Goal: Task Accomplishment & Management: Manage account settings

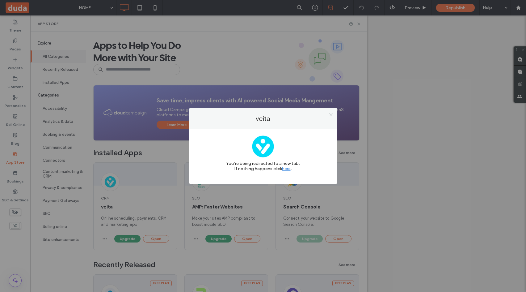
click at [331, 114] on icon at bounding box center [331, 114] width 5 height 5
click at [363, 24] on div "vcita You’re being redirected to a new tab. If nothing happens click here ." at bounding box center [263, 146] width 526 height 292
click at [418, 49] on div "vcita You’re being redirected to a new tab. If nothing happens click here ." at bounding box center [263, 146] width 526 height 292
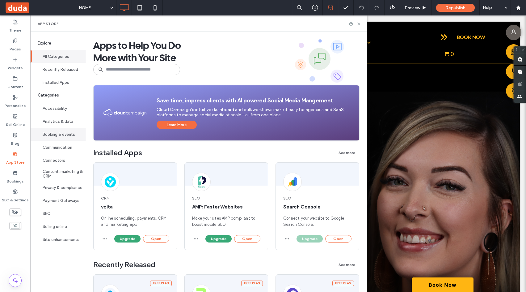
click at [62, 131] on button "Booking & events" at bounding box center [58, 134] width 56 height 13
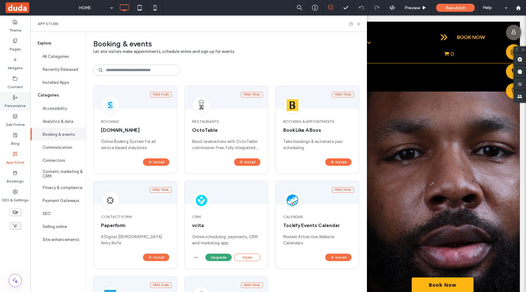
click at [13, 92] on div "Personalize" at bounding box center [15, 101] width 30 height 19
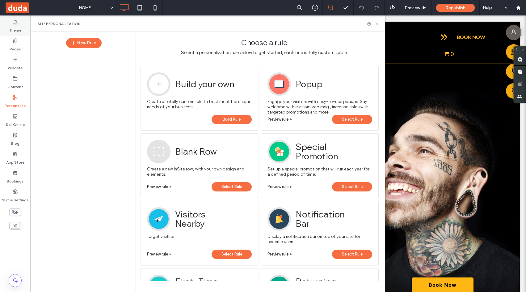
click at [20, 28] on label "Theme" at bounding box center [15, 28] width 12 height 9
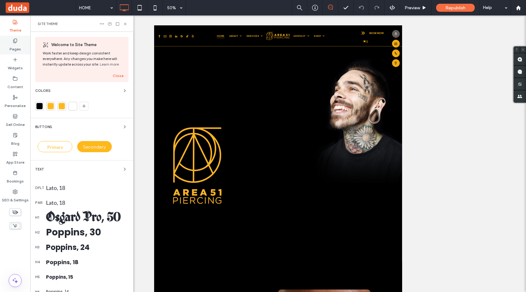
click at [295, 35] on div "Choose a rule Select a personalization rule below to get started, each one is f…" at bounding box center [264, 47] width 257 height 25
click at [18, 43] on div "Pages" at bounding box center [15, 45] width 30 height 19
click at [16, 41] on icon at bounding box center [15, 40] width 5 height 5
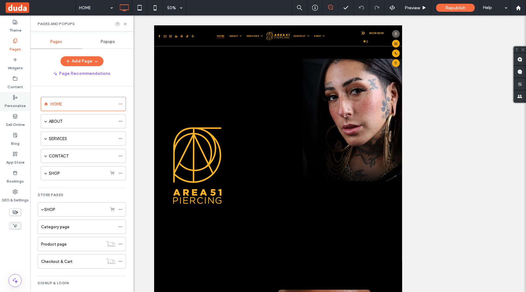
click at [17, 100] on label "Personalize" at bounding box center [15, 104] width 21 height 9
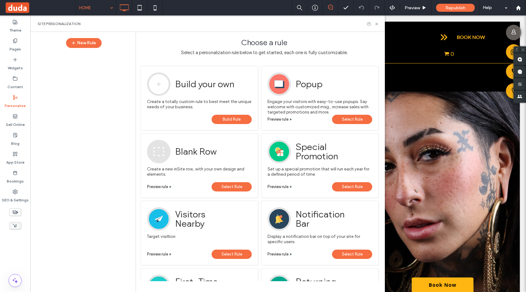
click at [16, 43] on icon at bounding box center [15, 40] width 5 height 5
click at [15, 40] on icon at bounding box center [15, 40] width 5 height 5
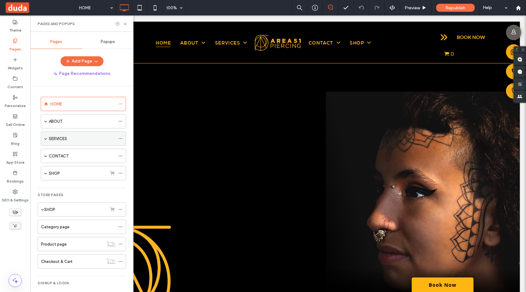
click at [44, 137] on span at bounding box center [45, 138] width 3 height 3
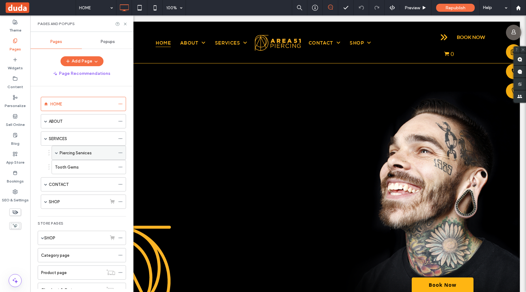
click at [56, 152] on span at bounding box center [56, 152] width 3 height 3
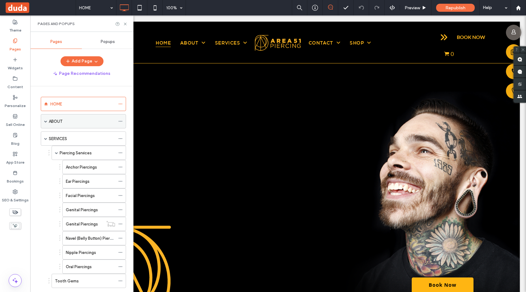
click at [45, 120] on span at bounding box center [45, 121] width 3 height 3
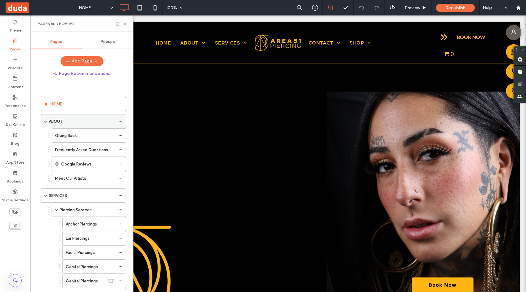
click at [45, 120] on span at bounding box center [45, 121] width 3 height 3
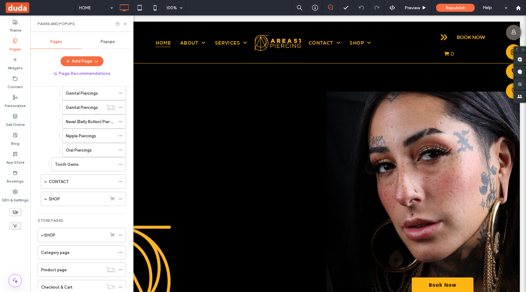
scroll to position [124, 0]
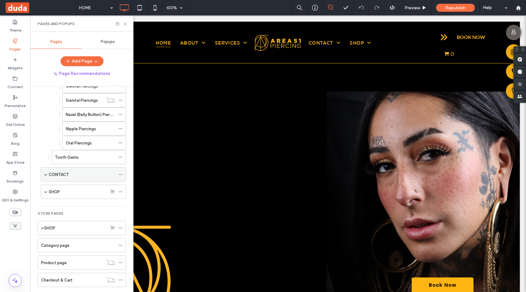
click at [46, 176] on span at bounding box center [45, 174] width 3 height 14
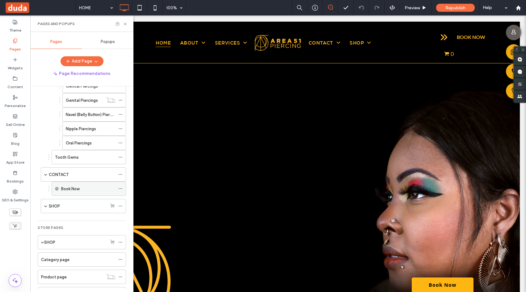
click at [121, 187] on icon at bounding box center [120, 188] width 4 height 4
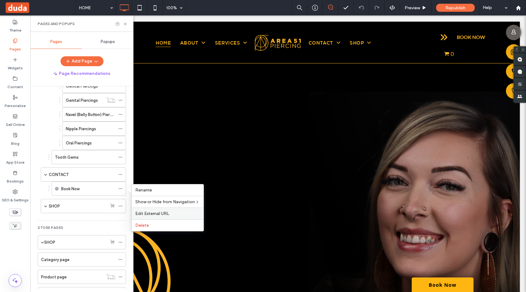
click at [136, 212] on span "Edit External URL" at bounding box center [152, 213] width 34 height 5
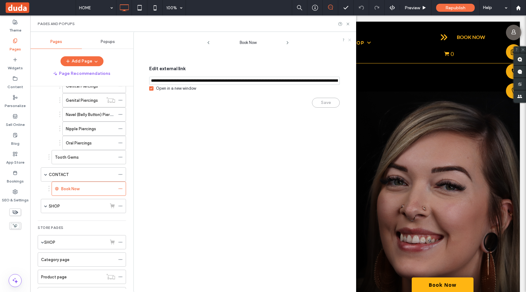
click at [349, 39] on icon at bounding box center [350, 40] width 4 height 4
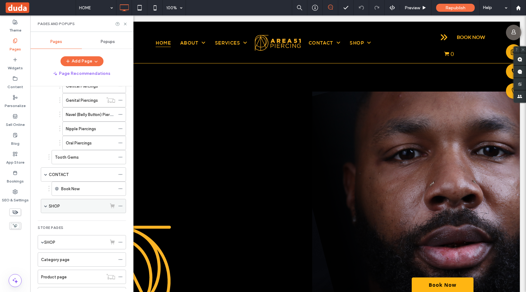
click at [122, 204] on icon at bounding box center [120, 206] width 4 height 4
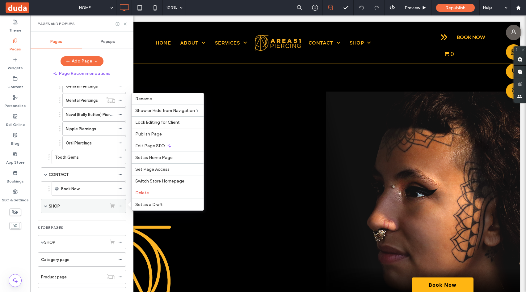
click at [122, 204] on icon at bounding box center [120, 206] width 4 height 4
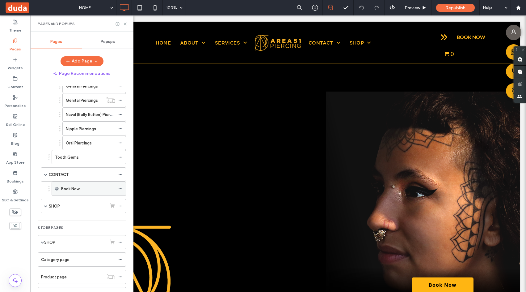
click at [80, 189] on div "Book Now" at bounding box center [88, 188] width 54 height 6
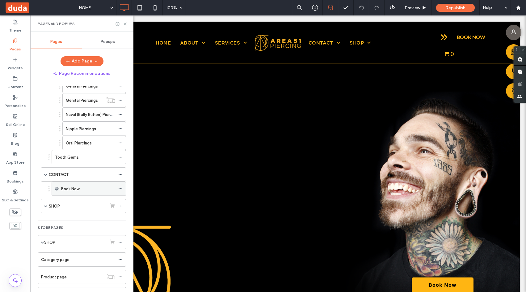
click at [119, 189] on icon at bounding box center [120, 188] width 4 height 4
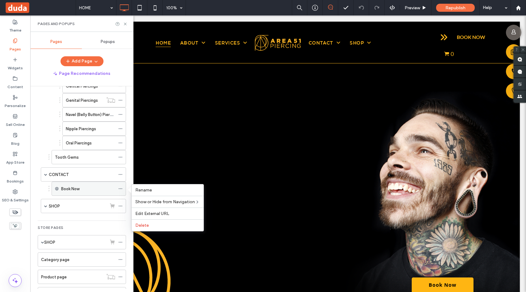
click at [102, 185] on div "Book Now" at bounding box center [88, 188] width 54 height 6
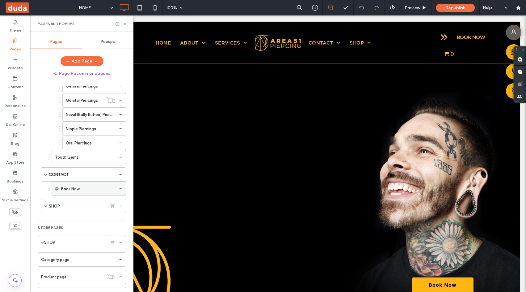
click at [66, 190] on label "Book Now" at bounding box center [70, 188] width 18 height 11
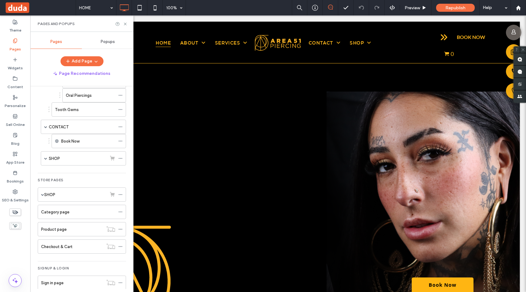
scroll to position [180, 0]
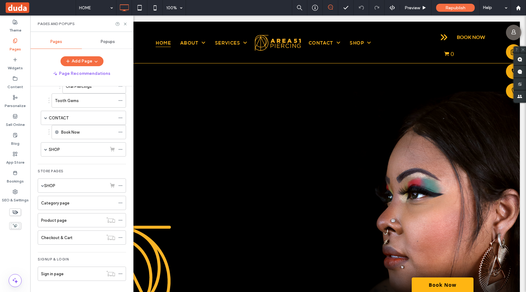
click at [63, 118] on label "CONTACT" at bounding box center [59, 117] width 20 height 11
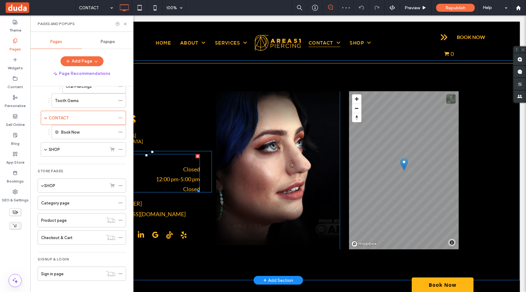
click at [174, 174] on div "Sun - Mon Closed" at bounding box center [146, 171] width 107 height 10
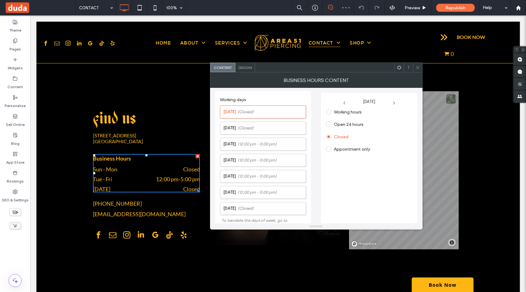
scroll to position [134, 0]
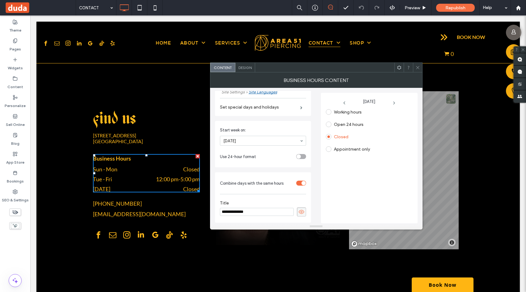
click at [328, 108] on span "Working hours" at bounding box center [344, 111] width 36 height 6
click at [330, 114] on span at bounding box center [329, 112] width 6 height 6
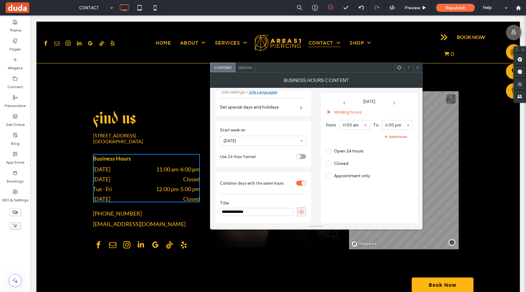
click at [387, 137] on icon "button" at bounding box center [386, 136] width 5 height 5
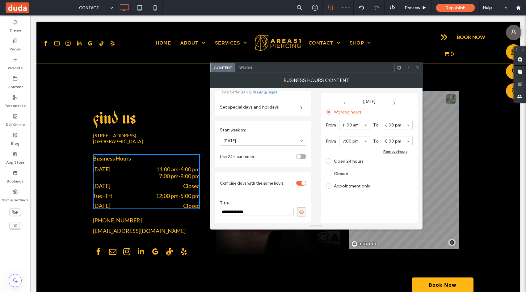
click at [394, 153] on div "Remove hours" at bounding box center [395, 151] width 24 height 5
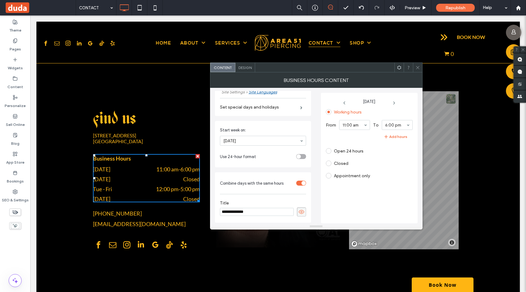
click at [393, 102] on icon at bounding box center [394, 102] width 5 height 5
click at [329, 112] on span at bounding box center [329, 112] width 6 height 6
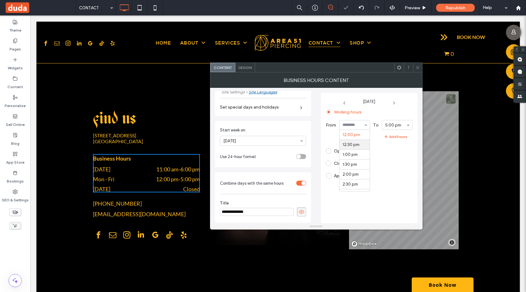
scroll to position [206, 0]
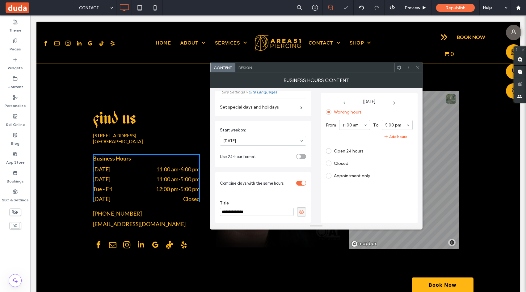
click at [401, 156] on section "Working hours From 11:00 am To 5:00 pm Add hours Open 24 hours Closed Appointme…" at bounding box center [367, 143] width 82 height 73
click at [392, 102] on icon at bounding box center [394, 102] width 5 height 5
click at [408, 147] on div "Working hours From 11:00 am To 5:00 pm Add hours Open 24 hours Closed Appointme…" at bounding box center [369, 163] width 87 height 113
click at [393, 101] on icon at bounding box center [394, 102] width 5 height 5
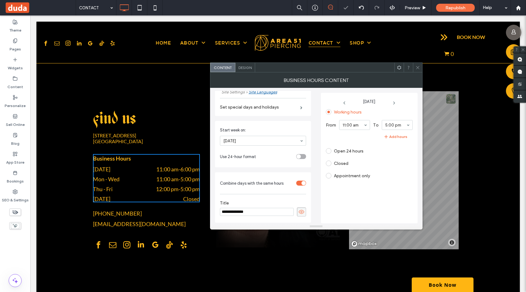
click at [407, 124] on div "5:00 pm" at bounding box center [397, 125] width 31 height 10
click at [395, 102] on icon at bounding box center [394, 102] width 5 height 5
click at [393, 104] on icon at bounding box center [394, 102] width 5 height 5
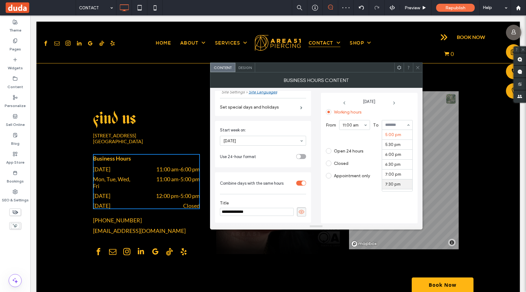
scroll to position [398, 0]
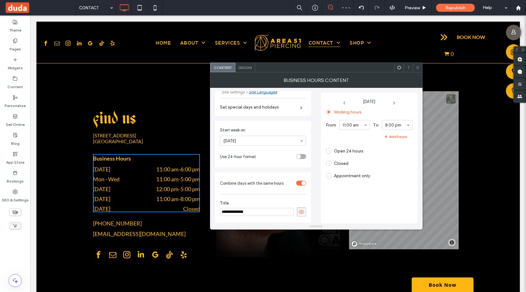
click at [393, 100] on icon at bounding box center [394, 102] width 5 height 5
click at [327, 113] on span at bounding box center [329, 112] width 6 height 6
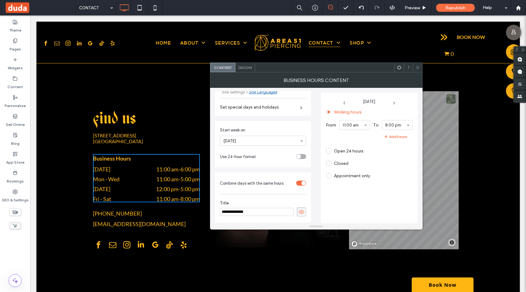
click at [393, 104] on icon at bounding box center [394, 102] width 5 height 5
click at [394, 102] on use at bounding box center [393, 103] width 1 height 2
click at [417, 67] on icon at bounding box center [417, 67] width 5 height 5
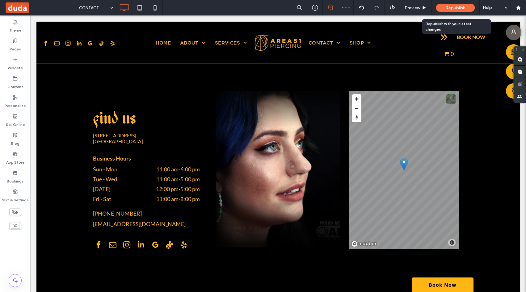
click at [455, 7] on span "Republish" at bounding box center [455, 7] width 20 height 5
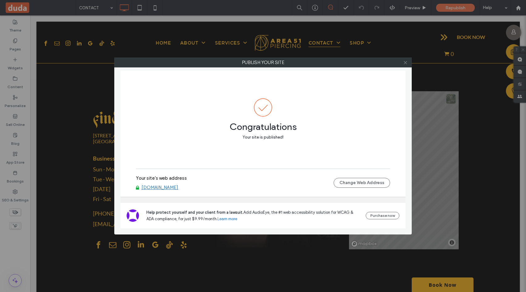
click at [404, 60] on icon at bounding box center [405, 62] width 5 height 5
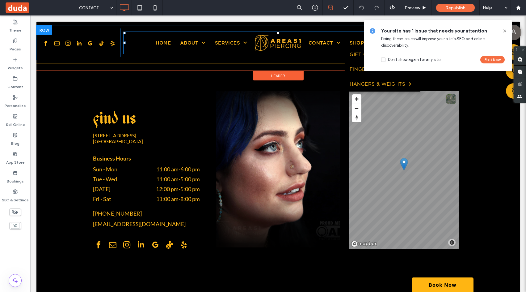
click at [355, 44] on span "SHOP" at bounding box center [360, 43] width 21 height 8
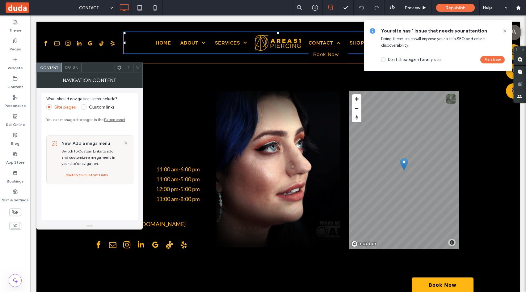
click at [335, 41] on span at bounding box center [336, 42] width 7 height 5
